Goal: Information Seeking & Learning: Check status

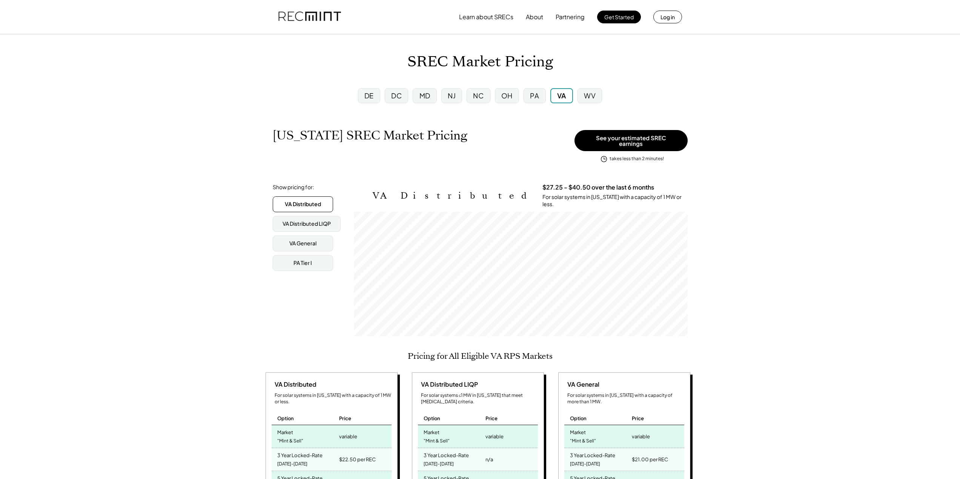
click at [539, 95] on div "PA" at bounding box center [534, 95] width 22 height 15
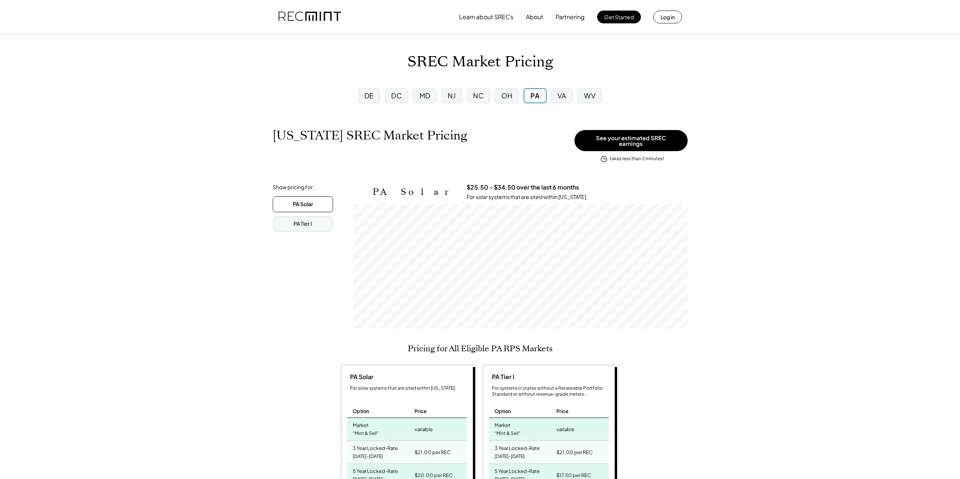
click at [558, 94] on div "VA" at bounding box center [561, 95] width 9 height 9
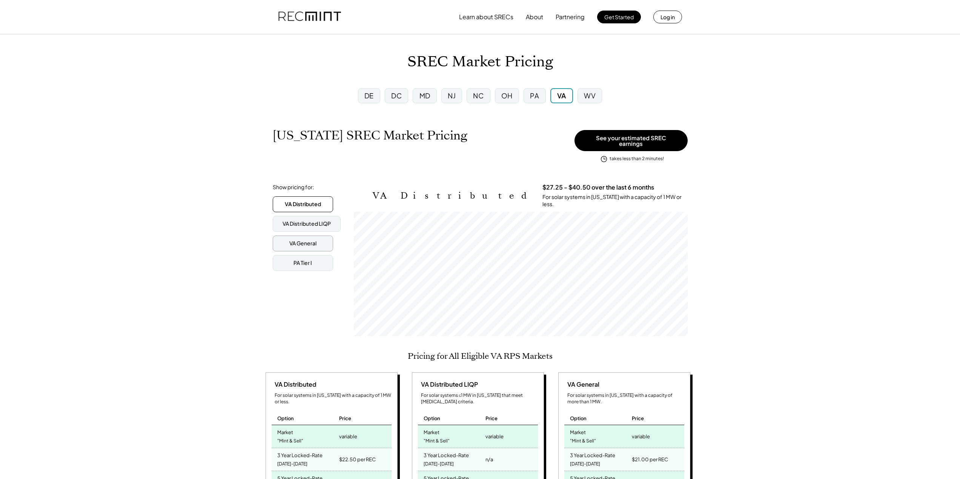
click at [301, 240] on div "VA General" at bounding box center [302, 244] width 27 height 8
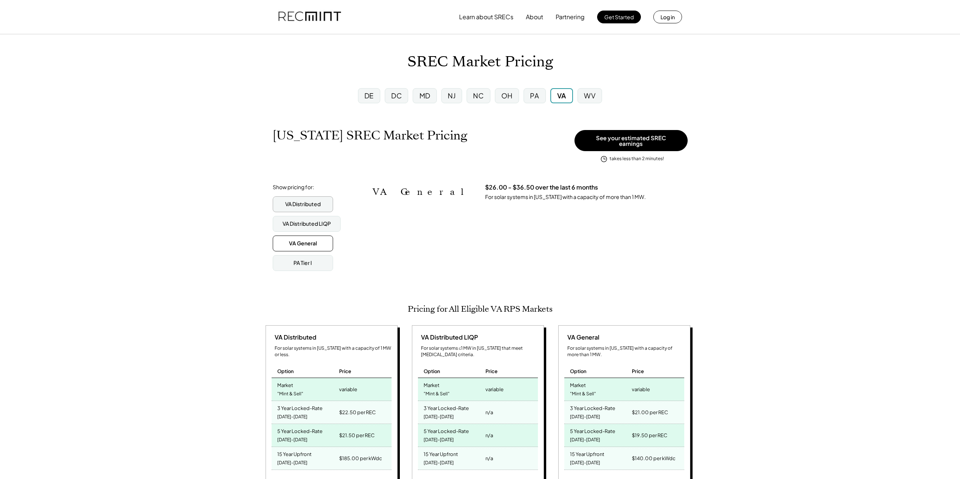
click at [304, 201] on div "VA Distributed" at bounding box center [302, 205] width 35 height 8
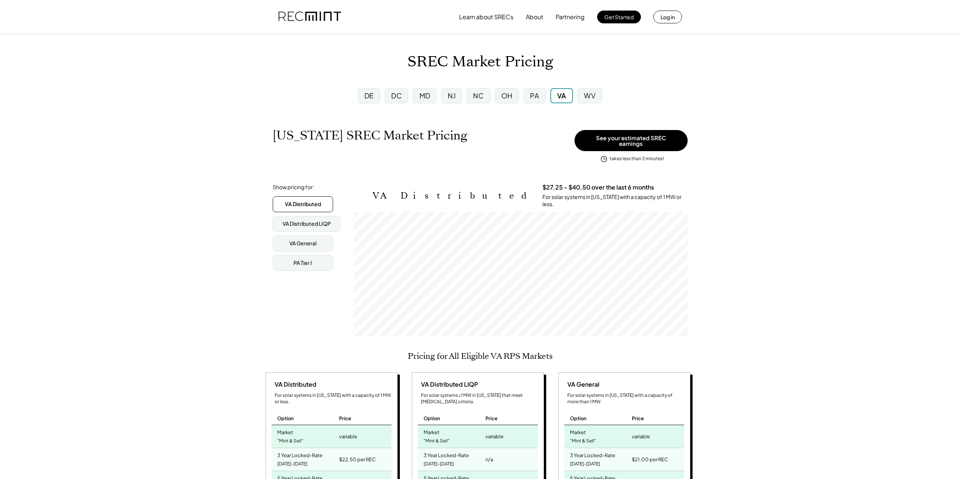
scroll to position [124, 334]
